Goal: Complete application form: Complete application form

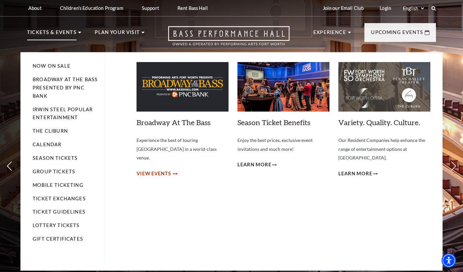
click at [158, 169] on span "View Events" at bounding box center [153, 173] width 35 height 8
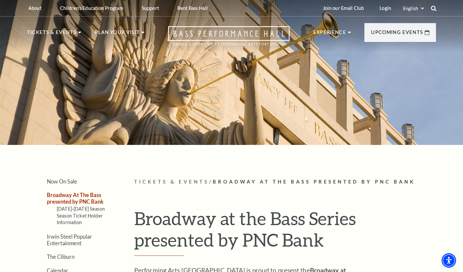
click at [435, 7] on icon at bounding box center [433, 8] width 6 height 6
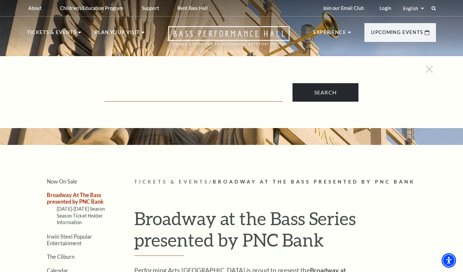
click at [196, 93] on input "Text field" at bounding box center [193, 95] width 178 height 14
type input "broadway bridges"
click at [292, 83] on input "Search" at bounding box center [325, 92] width 66 height 18
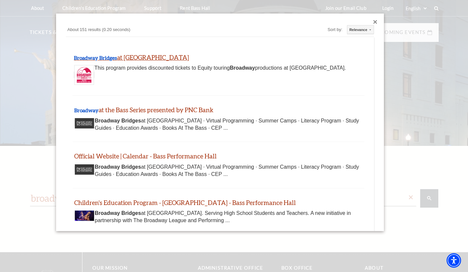
click at [105, 55] on b "Broadway Bridges" at bounding box center [95, 57] width 43 height 6
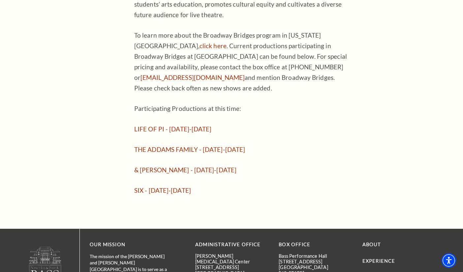
scroll to position [527, 0]
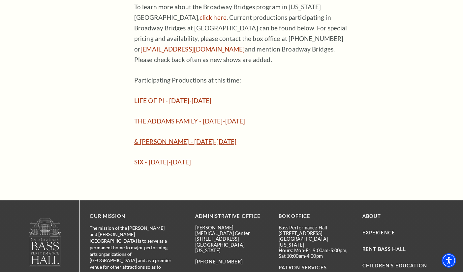
click at [175, 137] on link "& JULIET - November 12-16, 2025" at bounding box center [185, 141] width 102 height 8
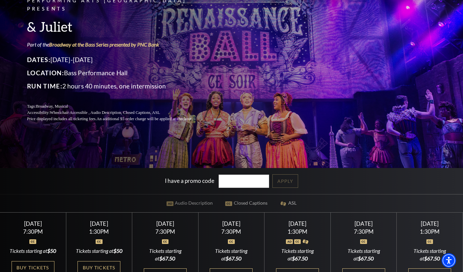
scroll to position [33, 0]
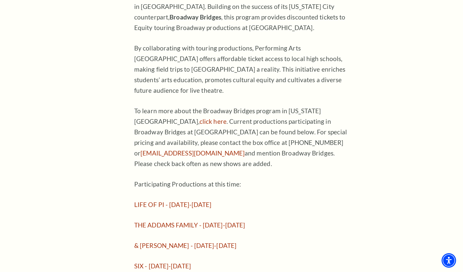
scroll to position [428, 0]
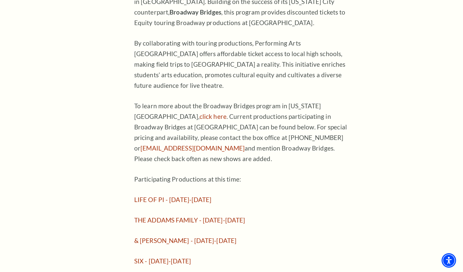
click at [367, 77] on article "Children's Education Program / Broadway Bridges at Bass Performance Hall Broadw…" at bounding box center [285, 7] width 302 height 517
click at [366, 68] on article "Children's Education Program / Broadway Bridges at Bass Performance Hall Broadw…" at bounding box center [285, 7] width 302 height 517
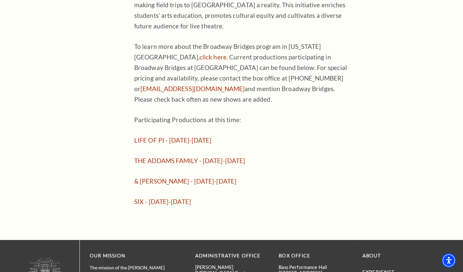
scroll to position [494, 0]
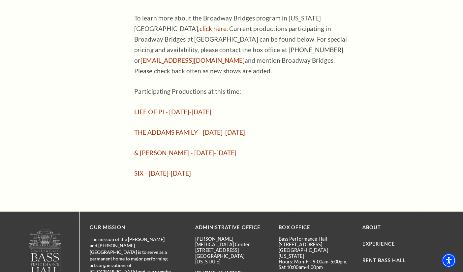
scroll to position [505, 0]
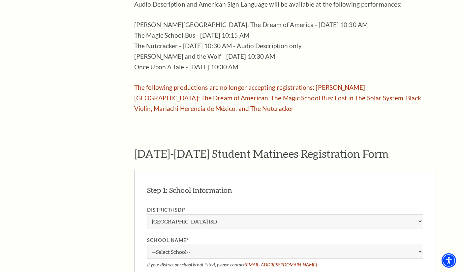
scroll to position [395, 0]
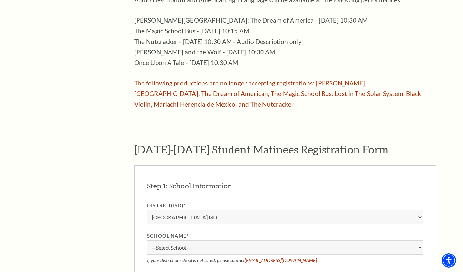
click at [109, 42] on aside "The Program Donate Now Student Matinees Broadway Bridges at [GEOGRAPHIC_DATA] V…" at bounding box center [70, 230] width 87 height 897
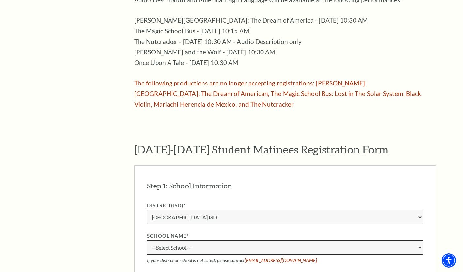
click at [156, 240] on select "--Select School-- [PERSON_NAME][GEOGRAPHIC_DATA] [PERSON_NAME][GEOGRAPHIC_DATA]…" at bounding box center [285, 247] width 276 height 14
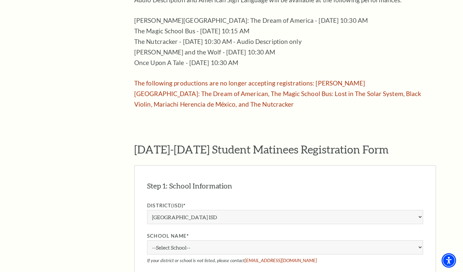
click at [43, 145] on aside "The Program Donate Now Student Matinees Broadway Bridges at [GEOGRAPHIC_DATA] V…" at bounding box center [70, 230] width 87 height 897
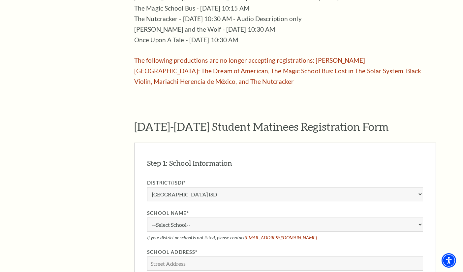
scroll to position [0, 0]
